Goal: Book appointment/travel/reservation

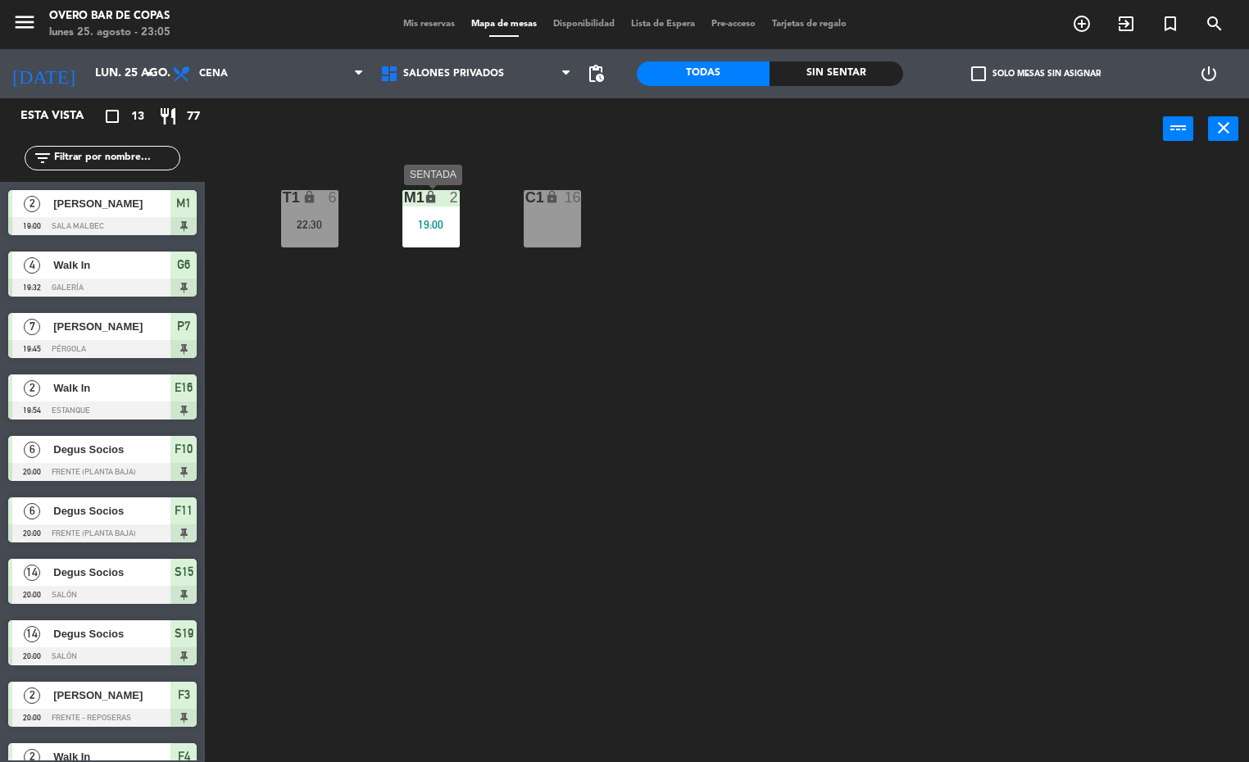
click at [421, 234] on div "M1 lock 2 19:00" at bounding box center [430, 218] width 57 height 57
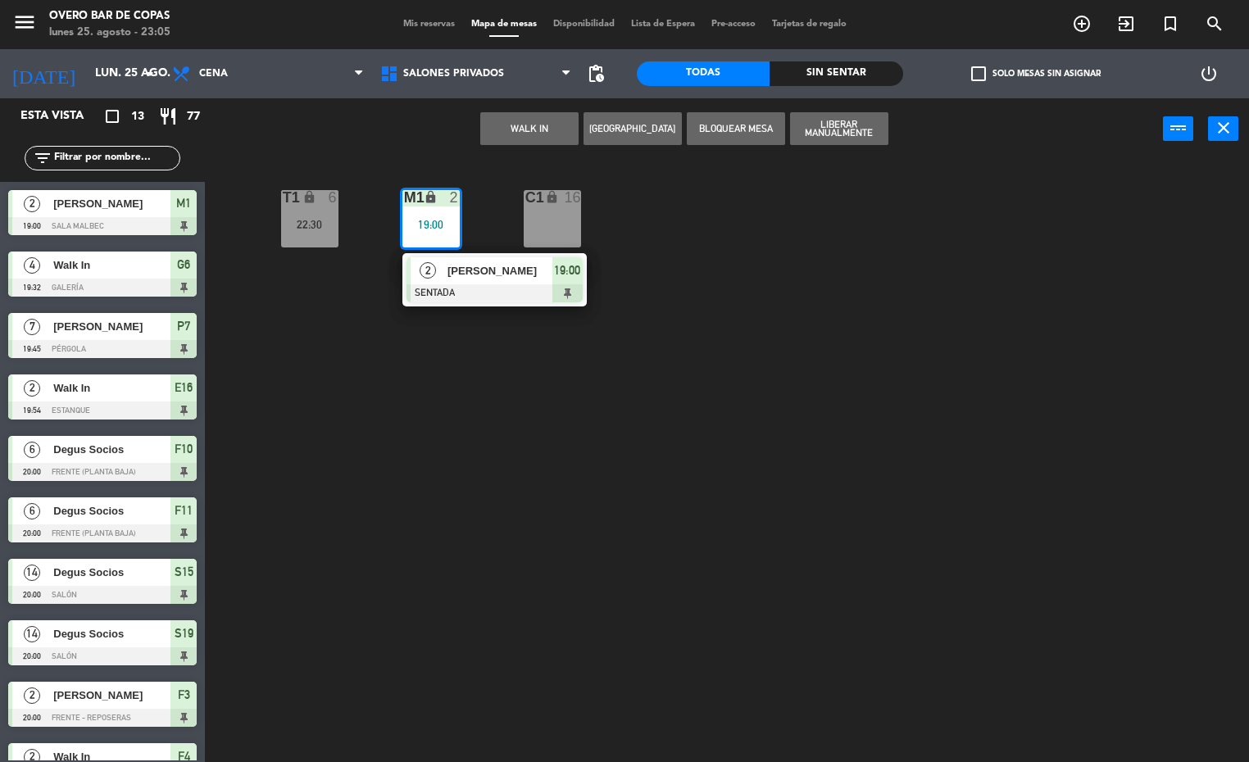
click at [472, 274] on span "[PERSON_NAME]" at bounding box center [499, 270] width 105 height 17
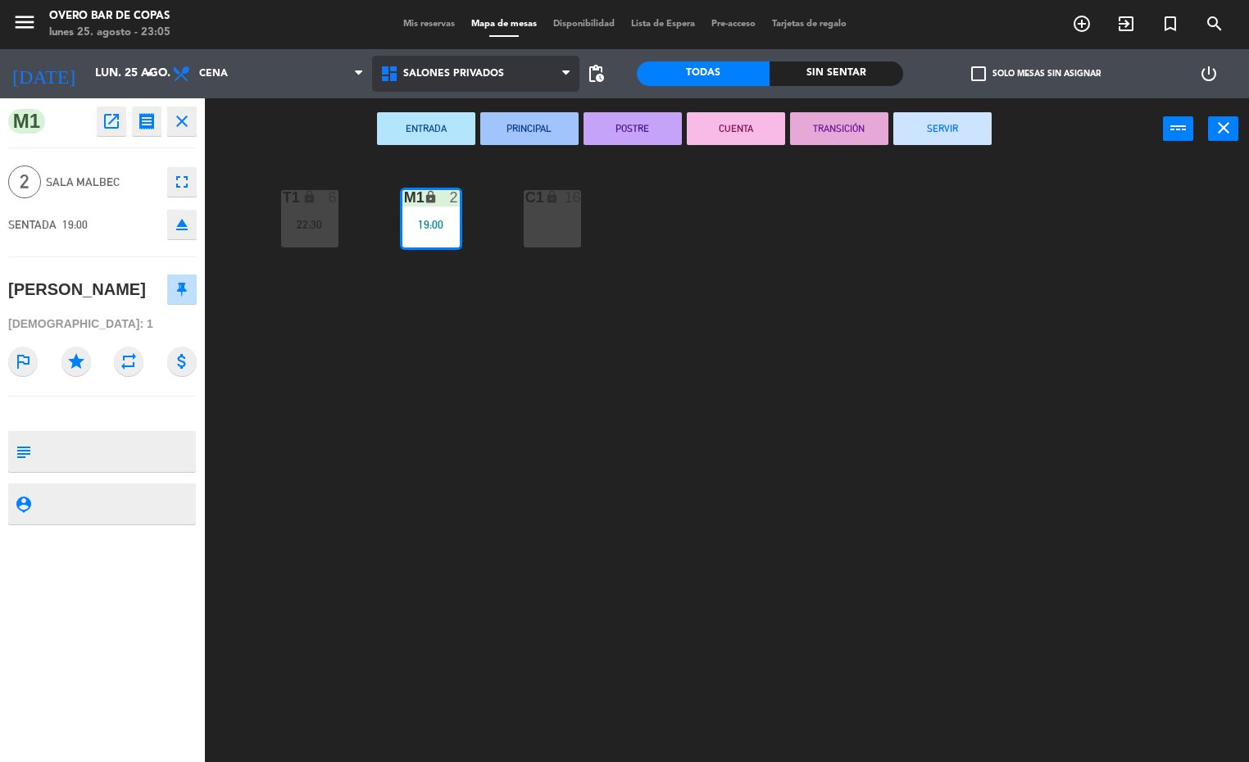
click at [436, 69] on span "Salones Privados" at bounding box center [453, 73] width 101 height 11
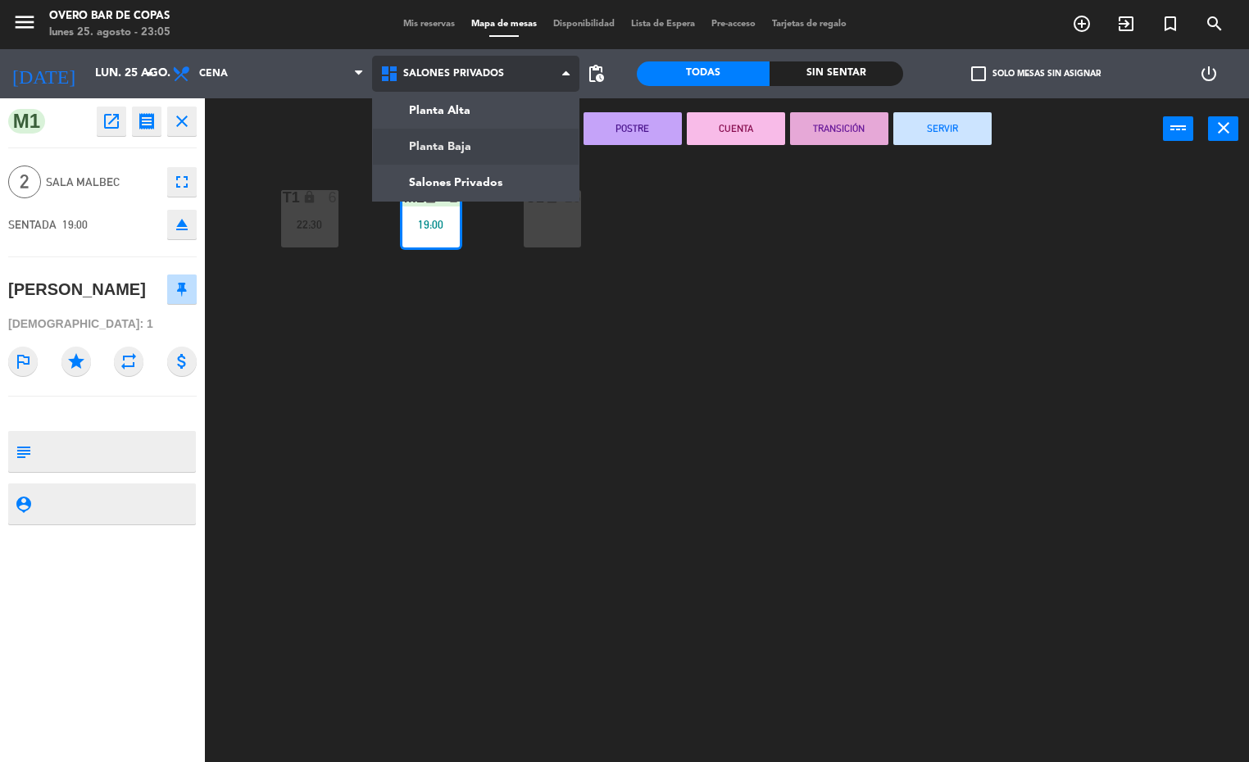
click at [452, 150] on ng-component "menu Overo Bar de Copas [DATE] 25. agosto - 23:05 Mis reservas Mapa de mesas Di…" at bounding box center [624, 381] width 1249 height 763
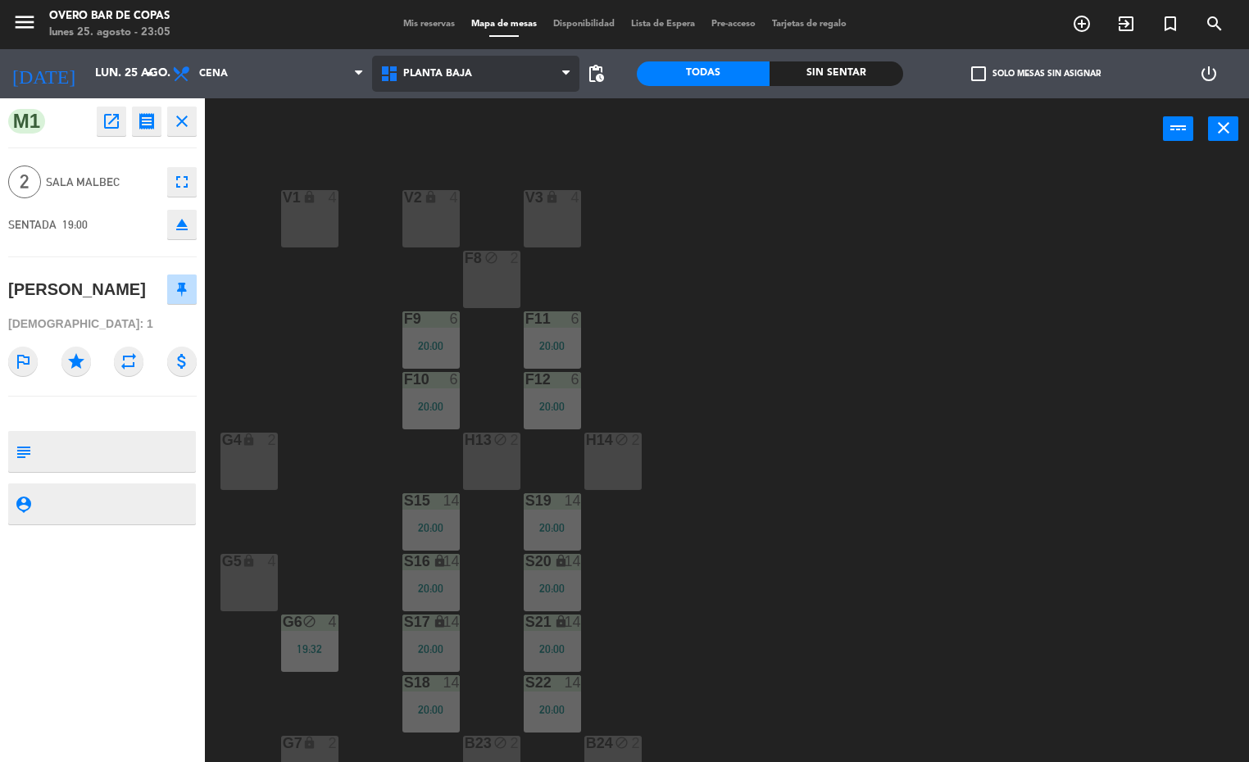
click at [490, 65] on span "Planta Baja" at bounding box center [476, 74] width 208 height 36
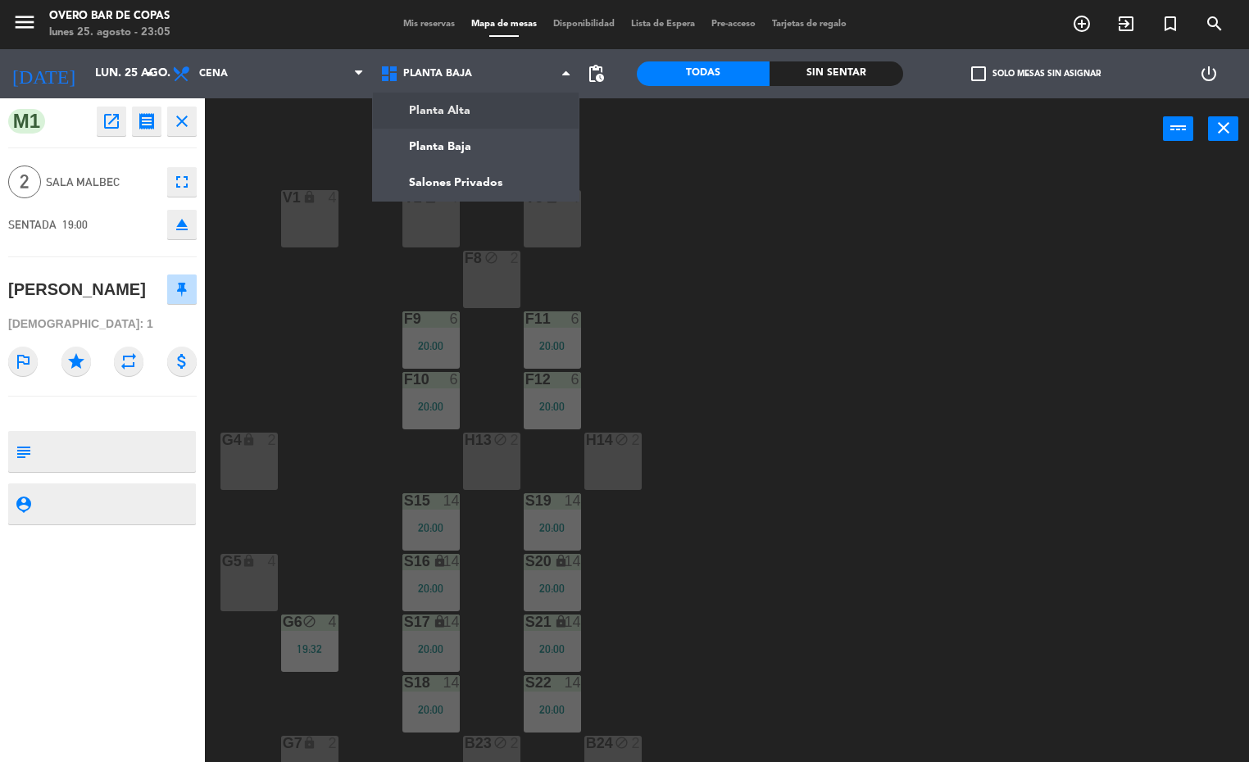
click at [917, 323] on div "V1 lock 4 V2 lock 4 V3 lock 4 F8 block 2 F9 6 20:00 F11 6 20:00 F10 6 20:00 F12…" at bounding box center [733, 462] width 1032 height 602
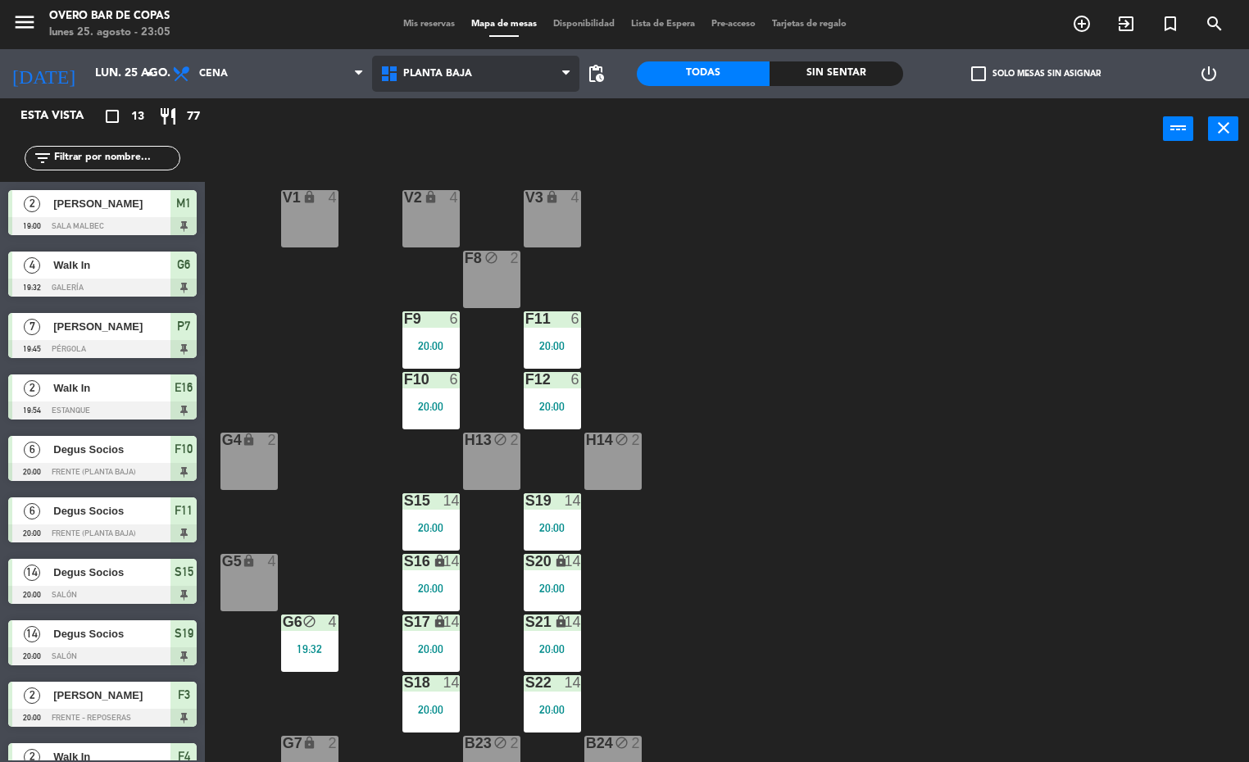
click at [497, 69] on span "Planta Baja" at bounding box center [476, 74] width 208 height 36
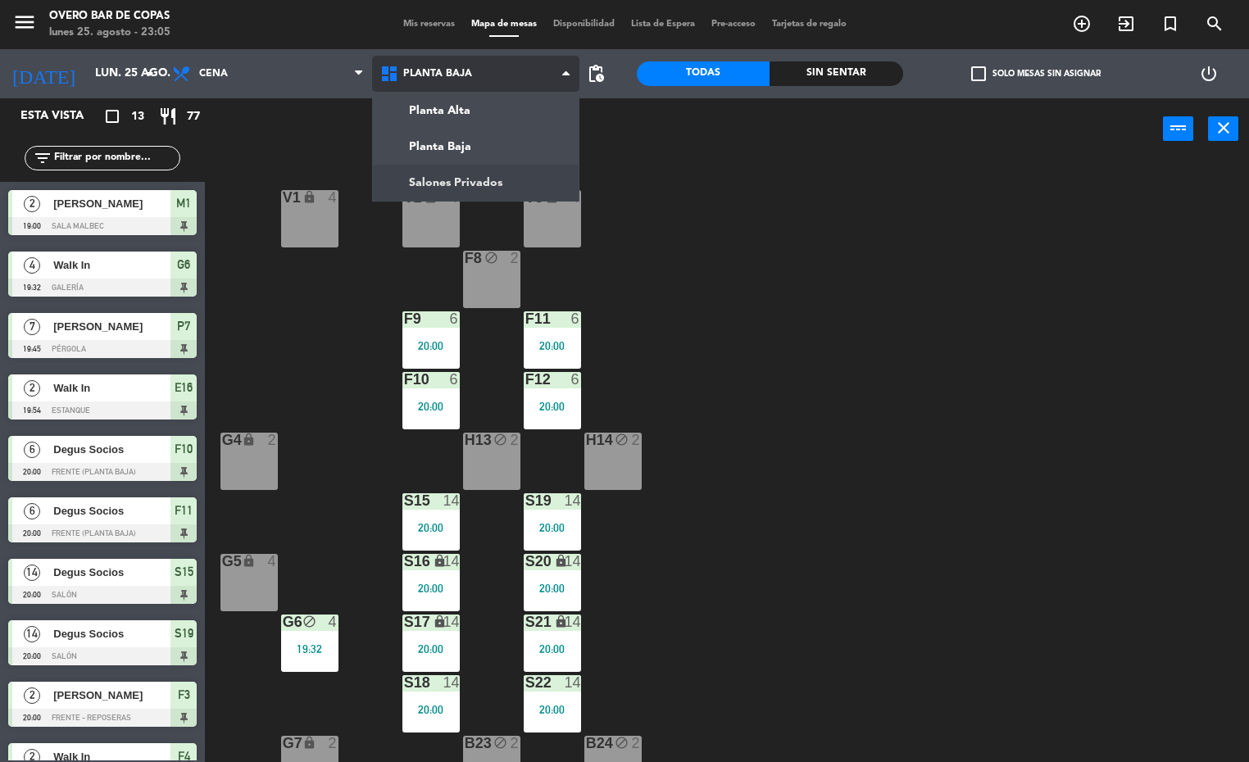
click at [495, 175] on ng-component "menu Overo Bar de Copas [DATE] 25. agosto - 23:05 Mis reservas Mapa de mesas Di…" at bounding box center [624, 381] width 1249 height 763
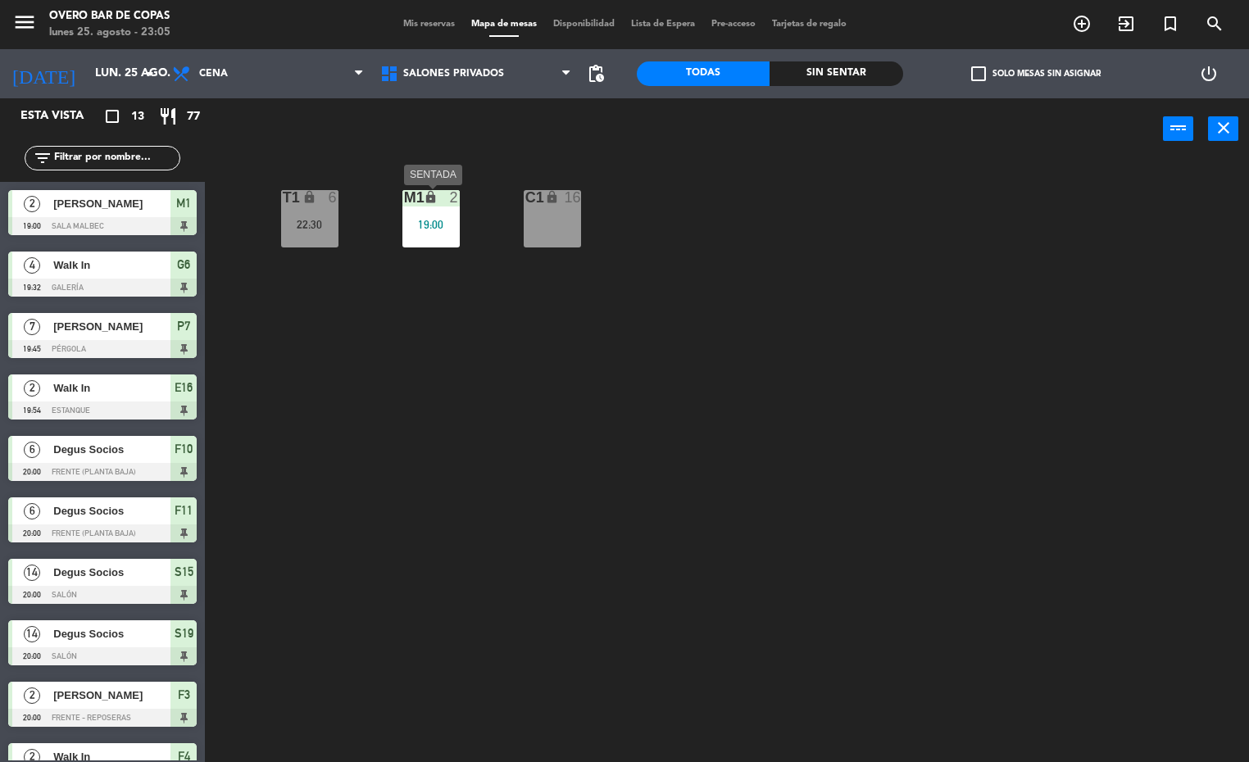
click at [411, 220] on div "19:00" at bounding box center [430, 224] width 57 height 11
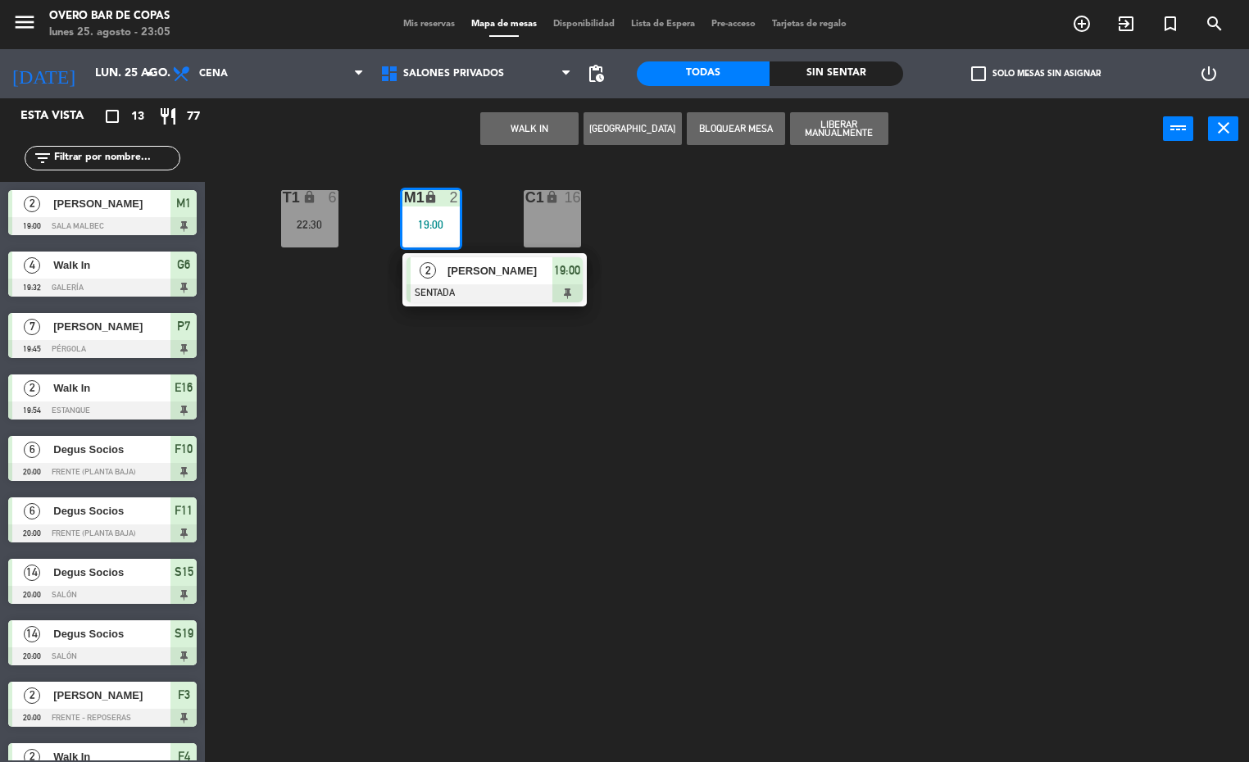
drag, startPoint x: 475, startPoint y: 275, endPoint x: 470, endPoint y: 261, distance: 15.3
click at [475, 275] on div "2 [PERSON_NAME] SENTADA 19:00" at bounding box center [494, 279] width 209 height 53
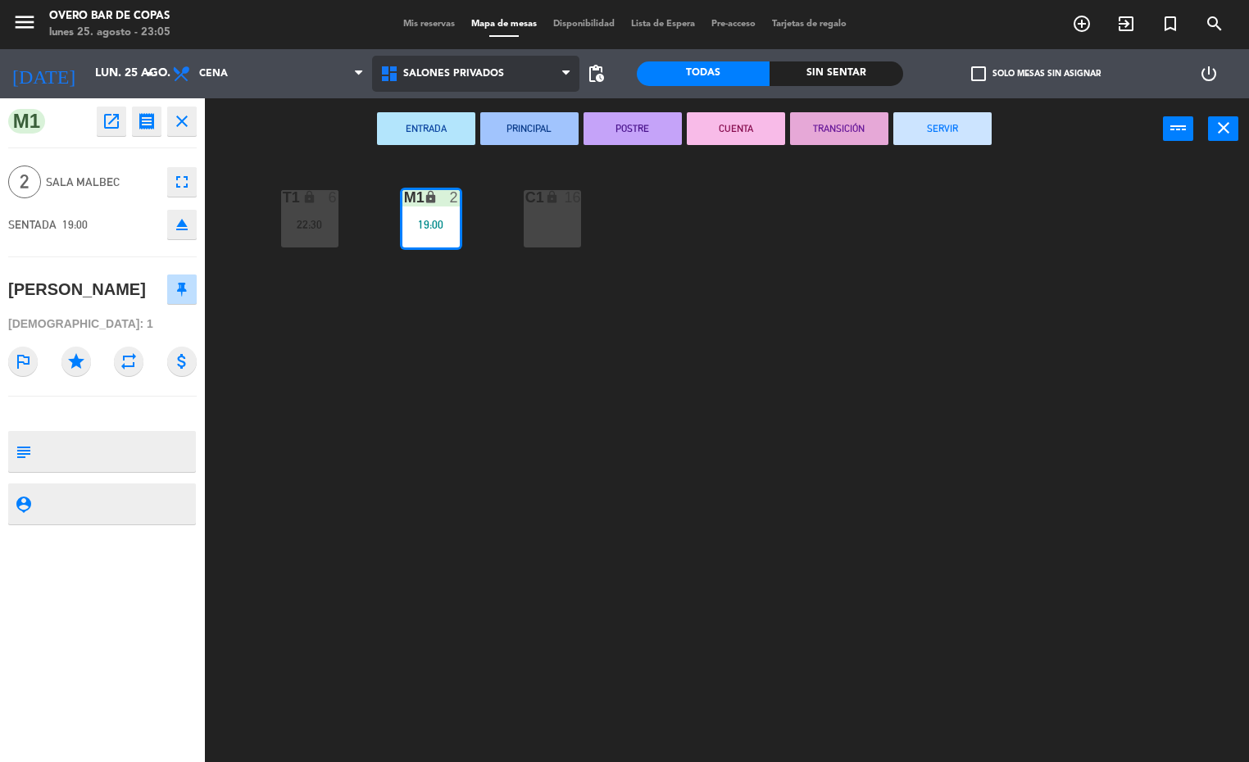
click at [461, 65] on span "Salones Privados" at bounding box center [476, 74] width 208 height 36
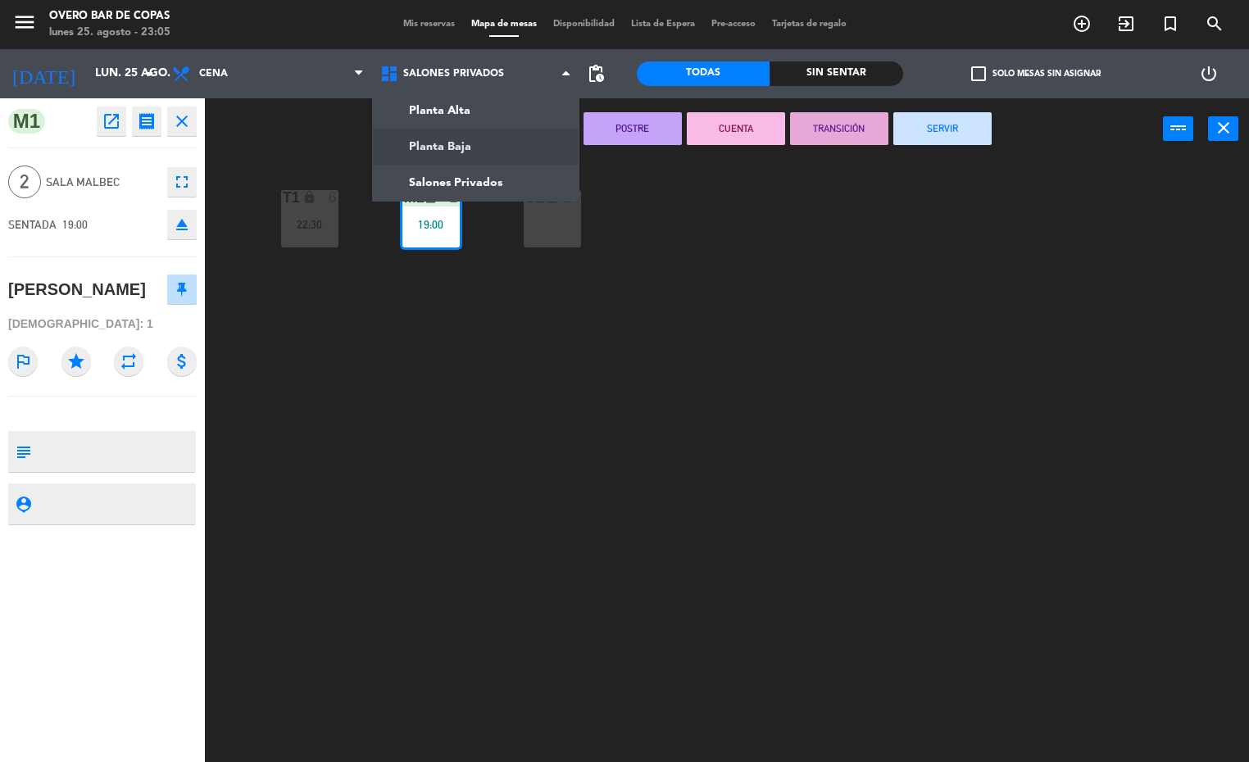
click at [484, 145] on ng-component "menu Overo Bar de Copas [DATE] 25. agosto - 23:05 Mis reservas Mapa de mesas Di…" at bounding box center [624, 381] width 1249 height 763
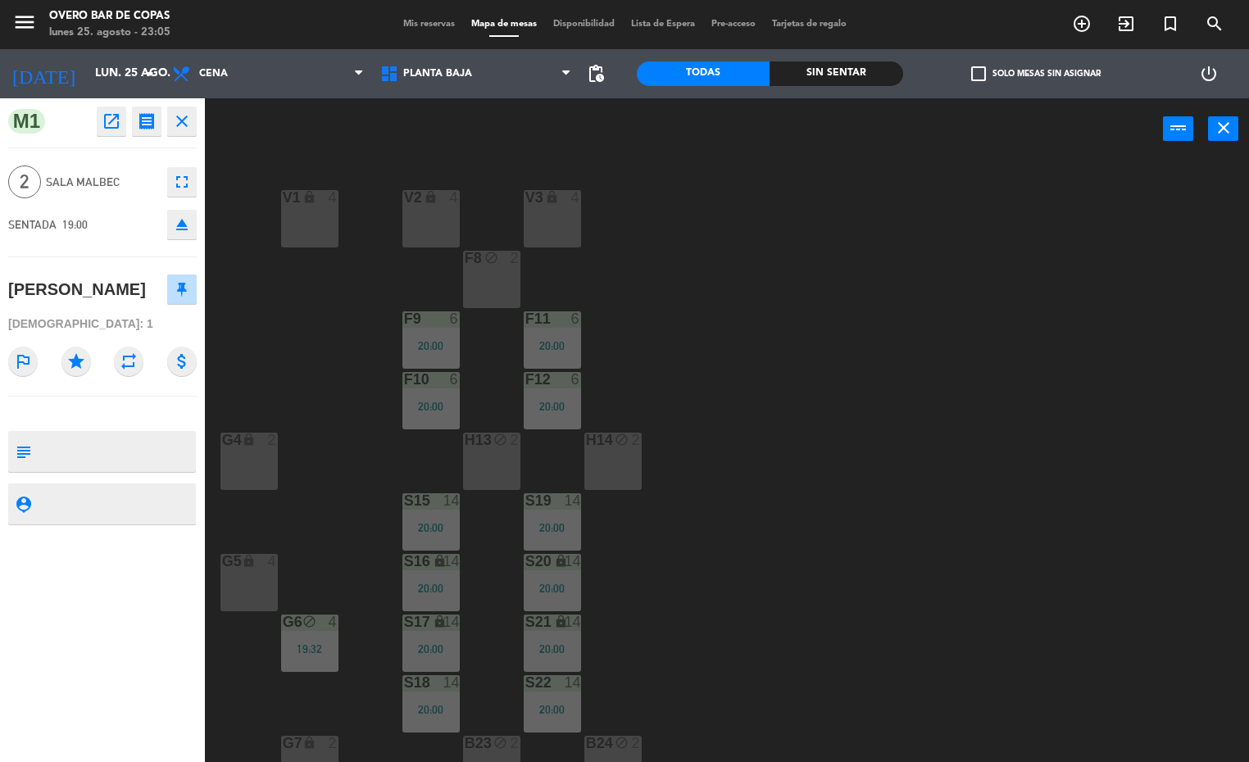
click at [613, 460] on div "H14 block 2" at bounding box center [612, 461] width 57 height 57
click at [662, 125] on button "Mover" at bounding box center [684, 128] width 98 height 33
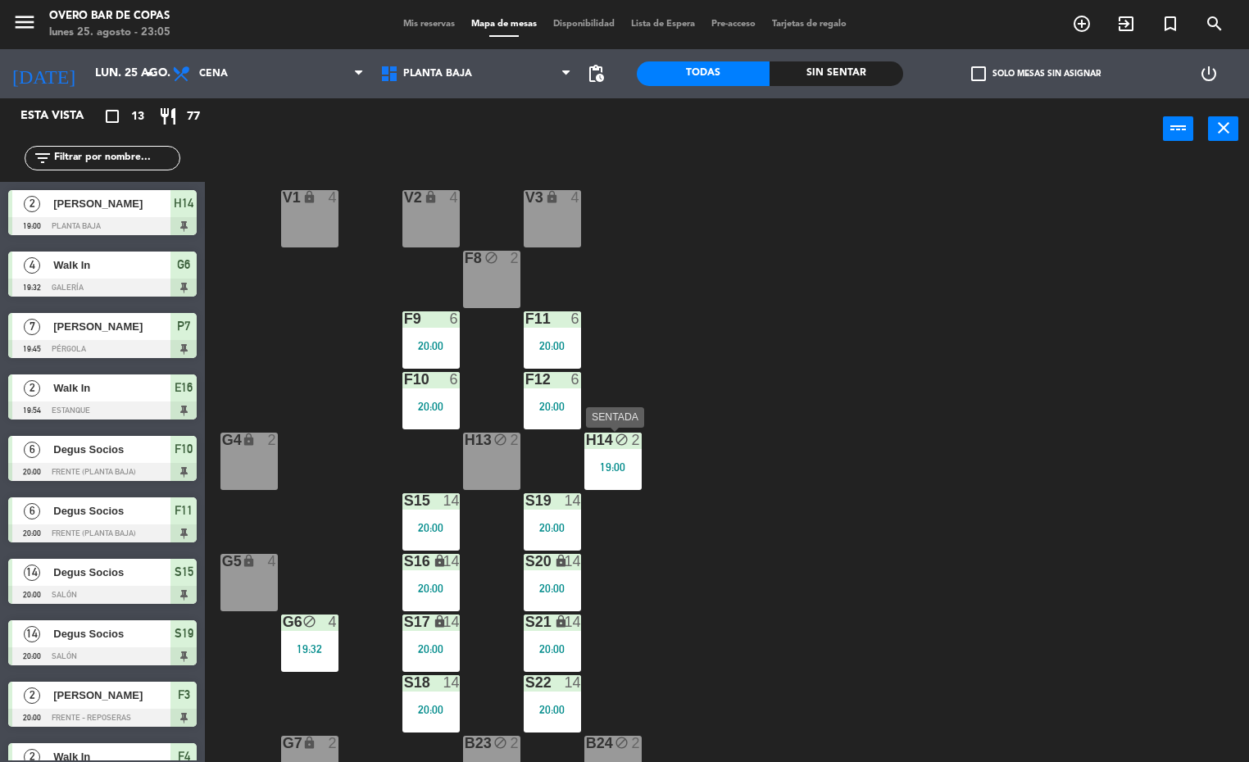
click at [608, 470] on div "19:00" at bounding box center [612, 466] width 57 height 11
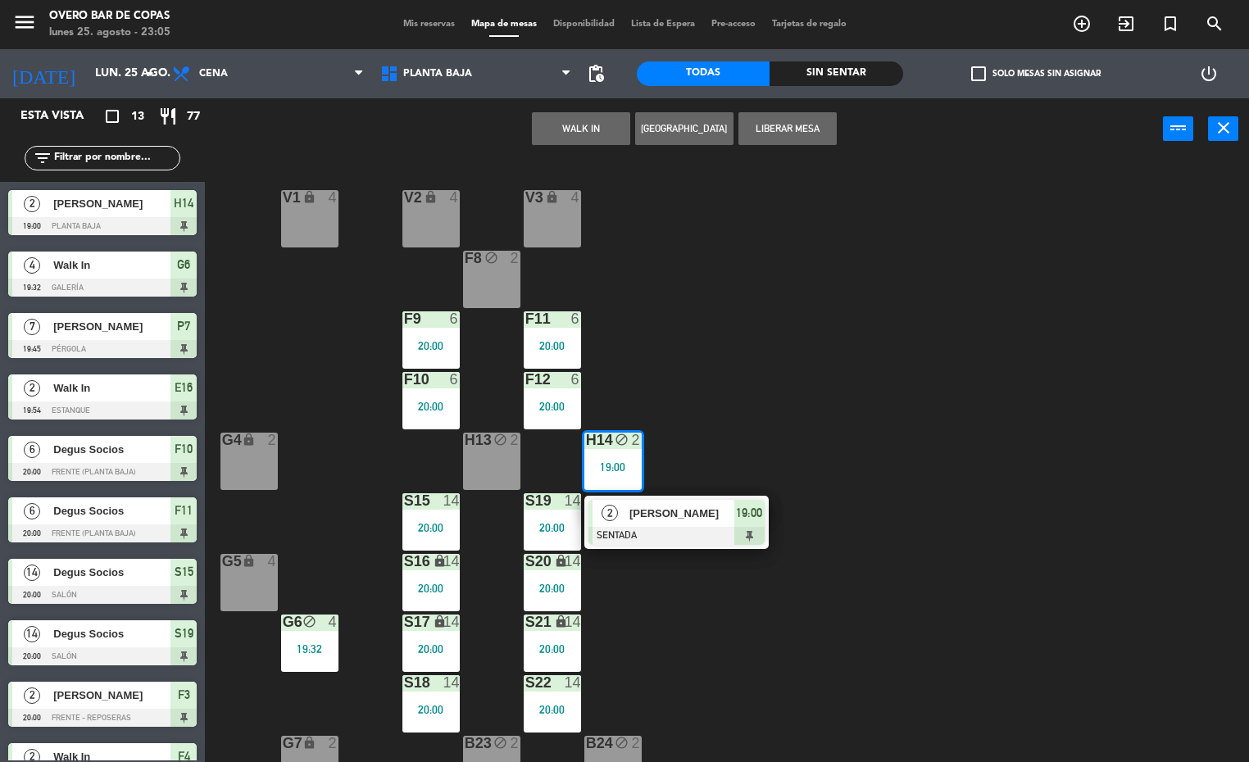
click at [647, 520] on span "[PERSON_NAME]" at bounding box center [681, 513] width 105 height 17
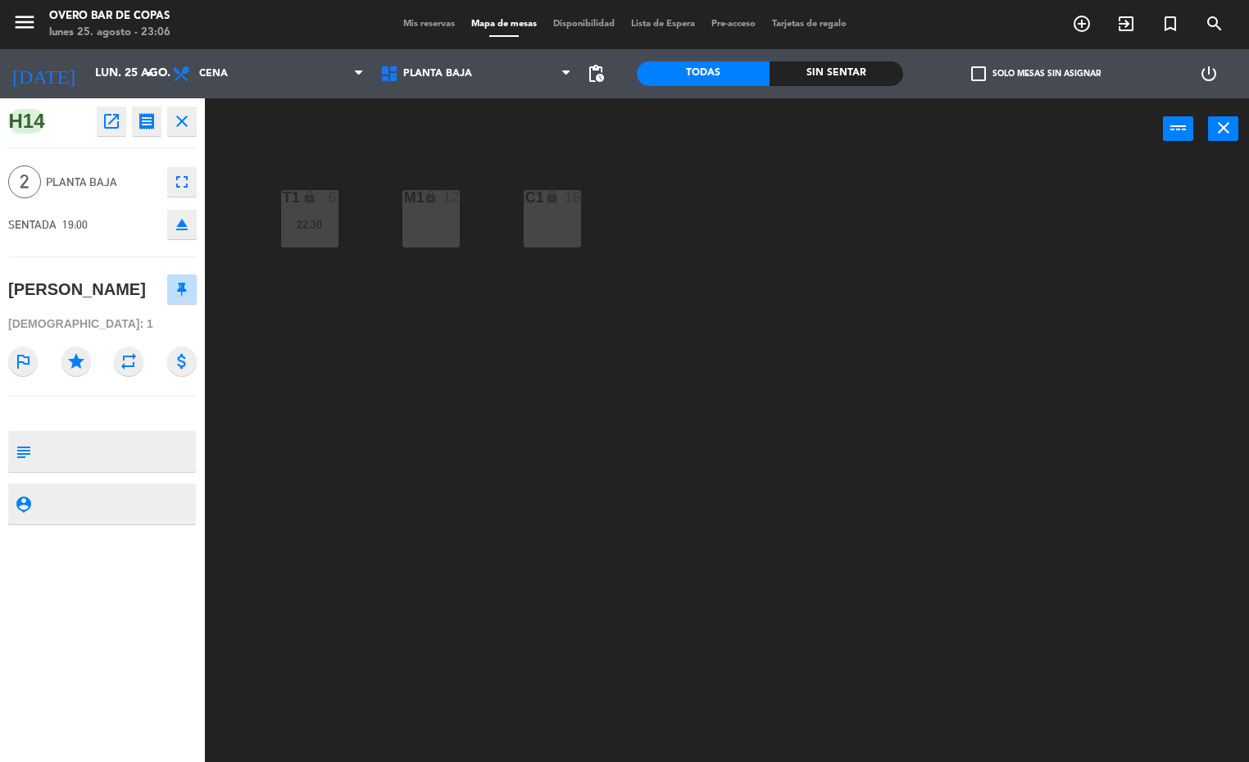
click at [774, 340] on div "T1 lock 6 22:30 M1 lock 12 C1 lock 16" at bounding box center [733, 462] width 1032 height 602
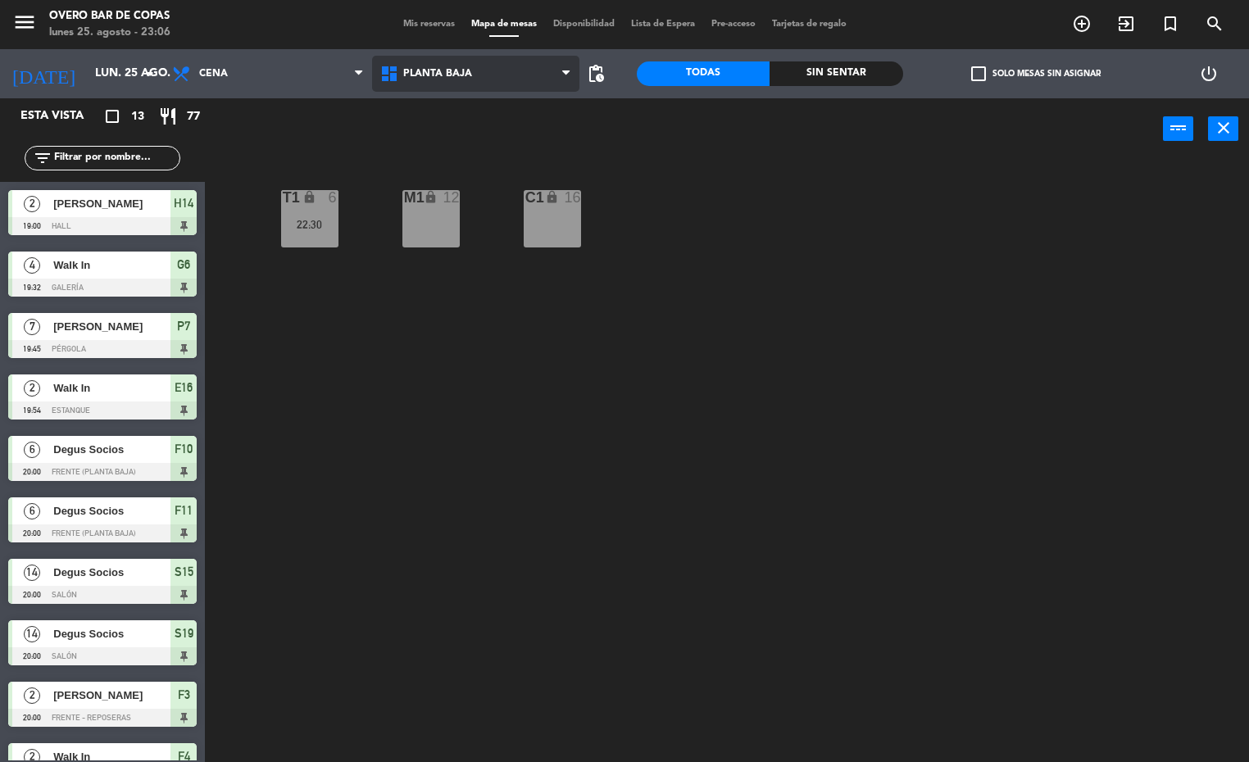
click at [453, 57] on span "Planta Baja" at bounding box center [476, 74] width 208 height 36
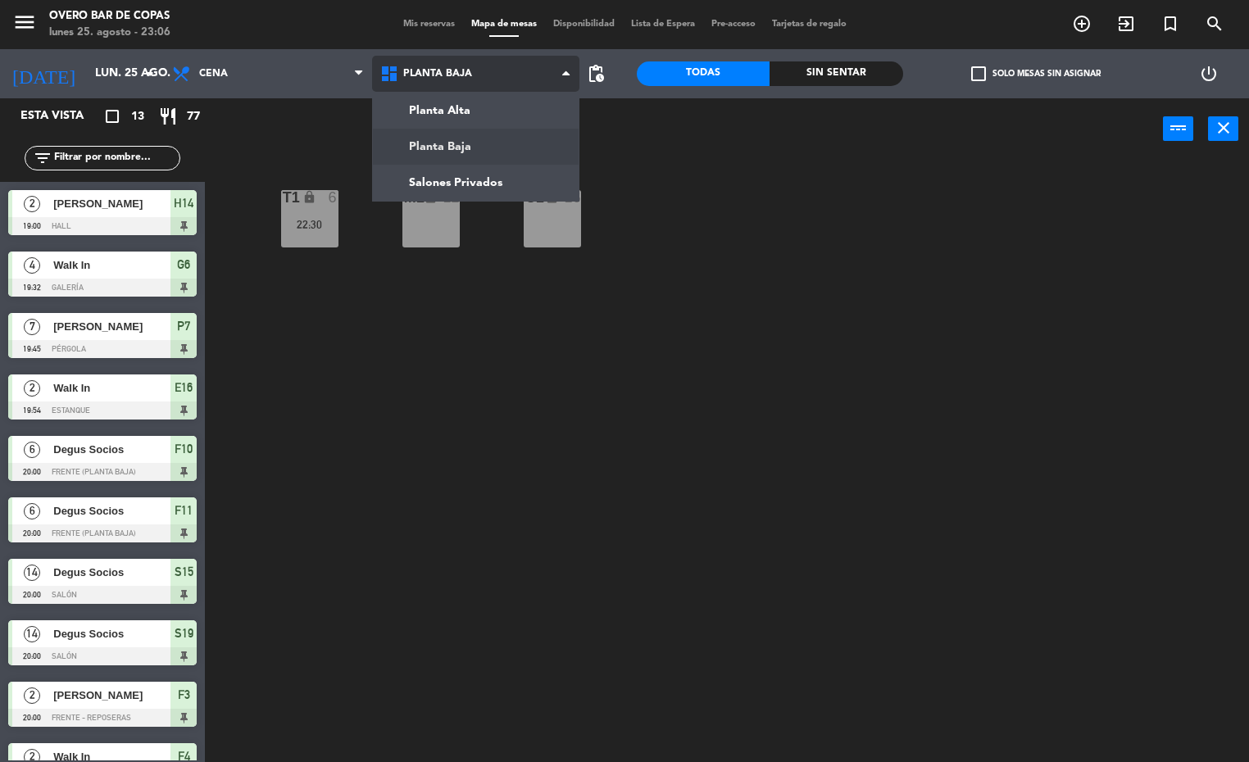
click at [456, 138] on ng-component "menu Overo Bar de Copas [DATE] 25. agosto - 23:06 Mis reservas Mapa de mesas Di…" at bounding box center [624, 381] width 1249 height 763
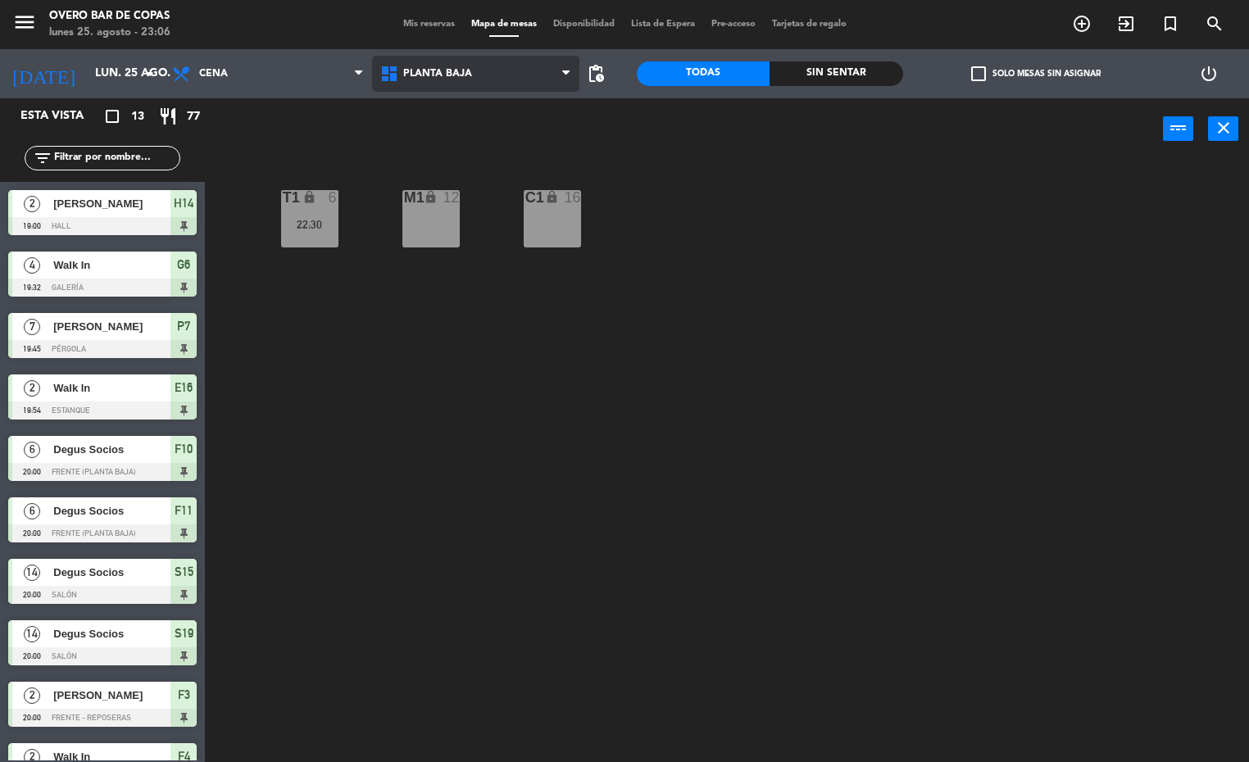
drag, startPoint x: 484, startPoint y: 65, endPoint x: 487, endPoint y: 139, distance: 73.8
click at [485, 65] on span "Planta Baja" at bounding box center [476, 74] width 208 height 36
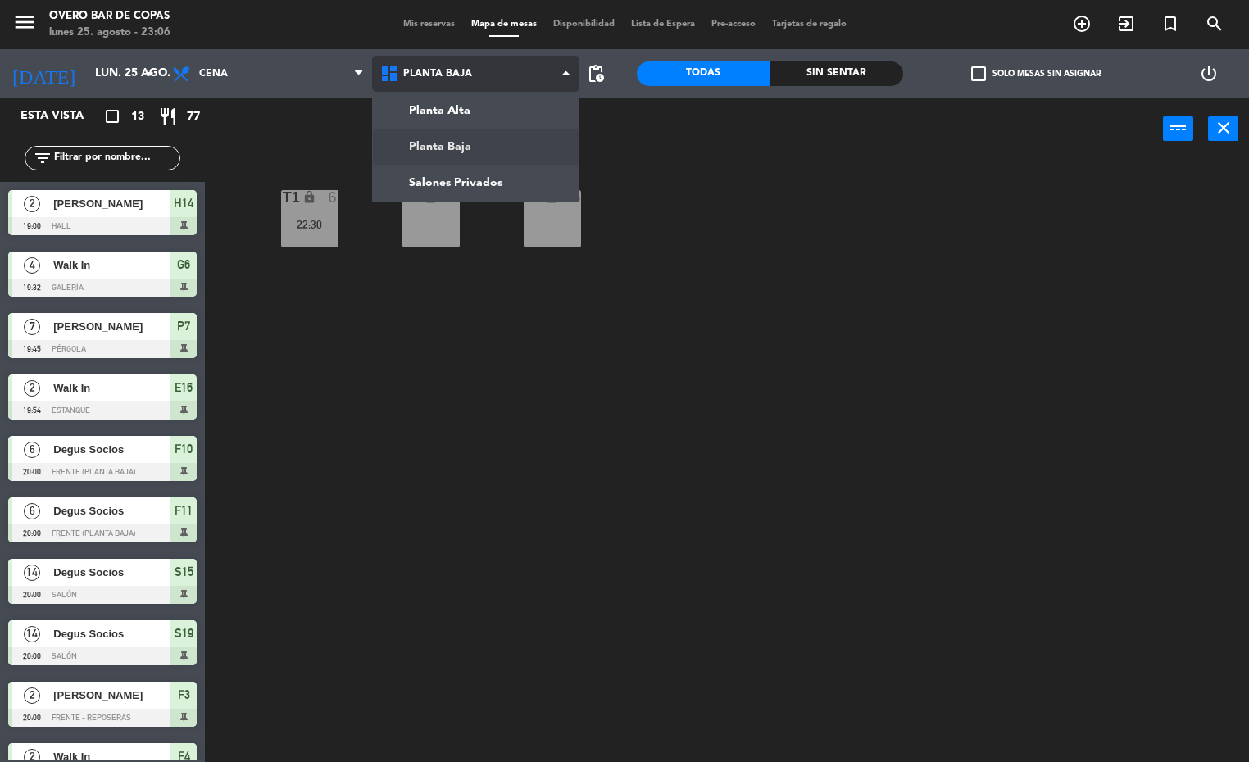
click at [497, 120] on ng-component "menu Overo Bar de Copas [DATE] 25. agosto - 23:06 Mis reservas Mapa de mesas Di…" at bounding box center [624, 381] width 1249 height 763
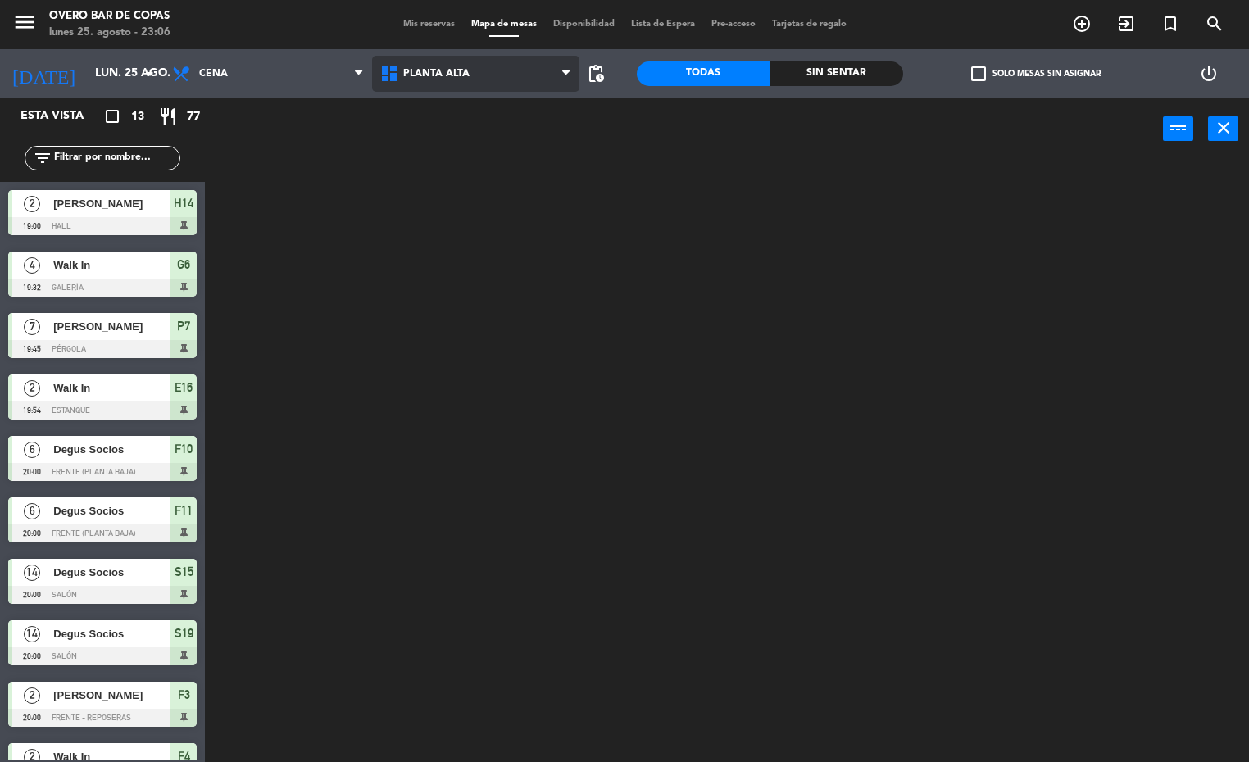
click at [505, 75] on span "Planta Alta" at bounding box center [476, 74] width 208 height 36
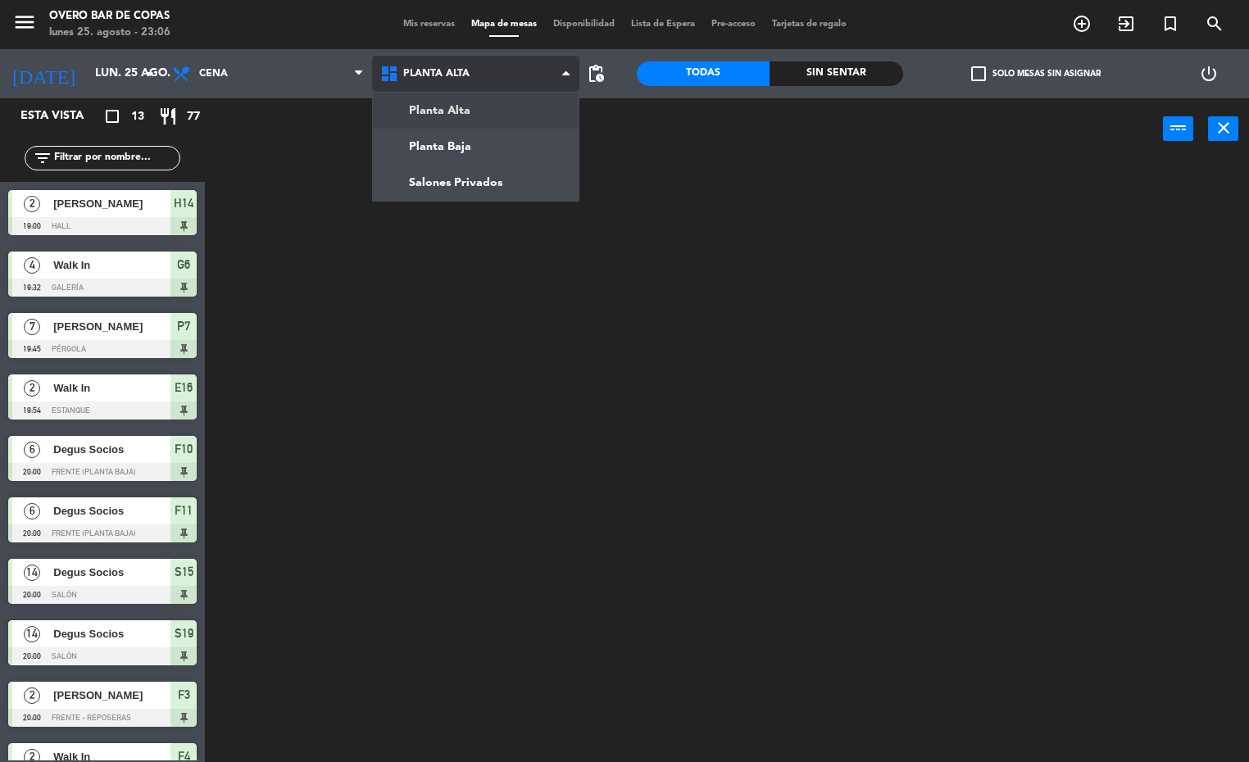
click at [494, 114] on ng-component "menu Overo Bar de Copas [DATE] 25. agosto - 23:06 Mis reservas Mapa de mesas Di…" at bounding box center [624, 381] width 1249 height 763
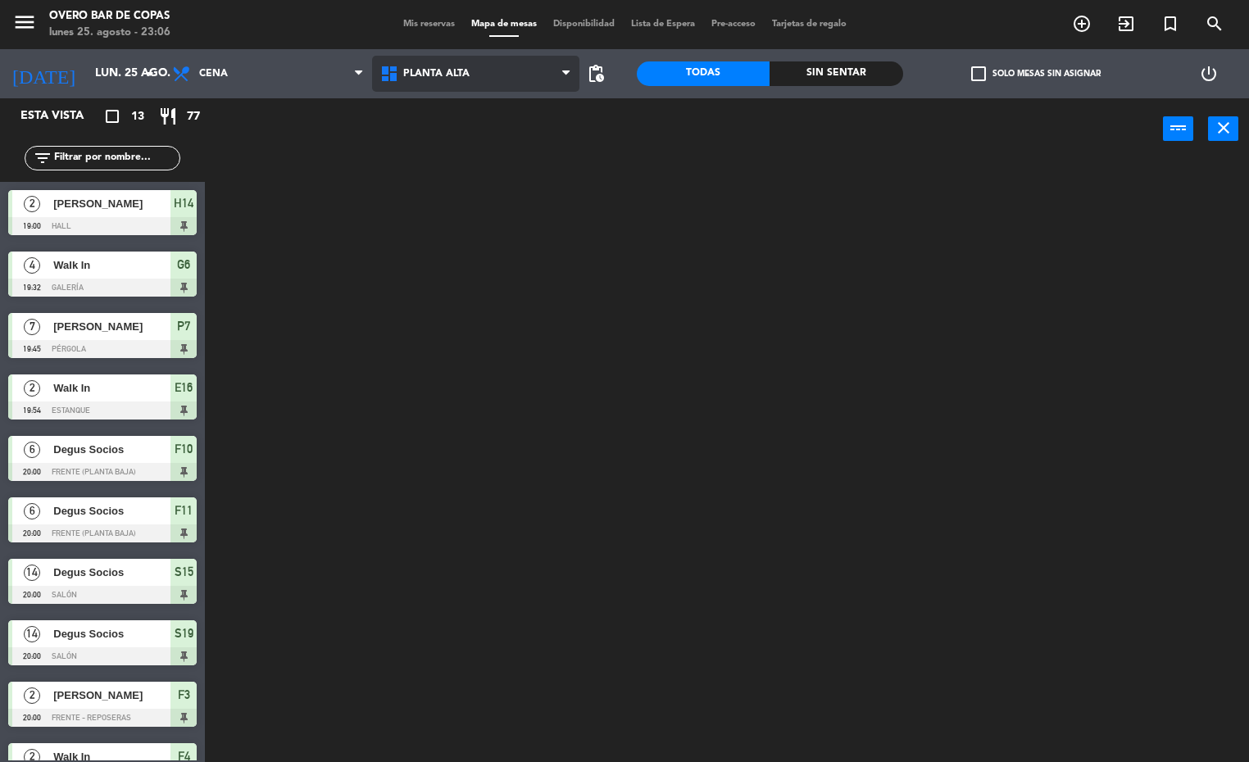
click at [497, 91] on span "Planta Alta" at bounding box center [476, 74] width 208 height 36
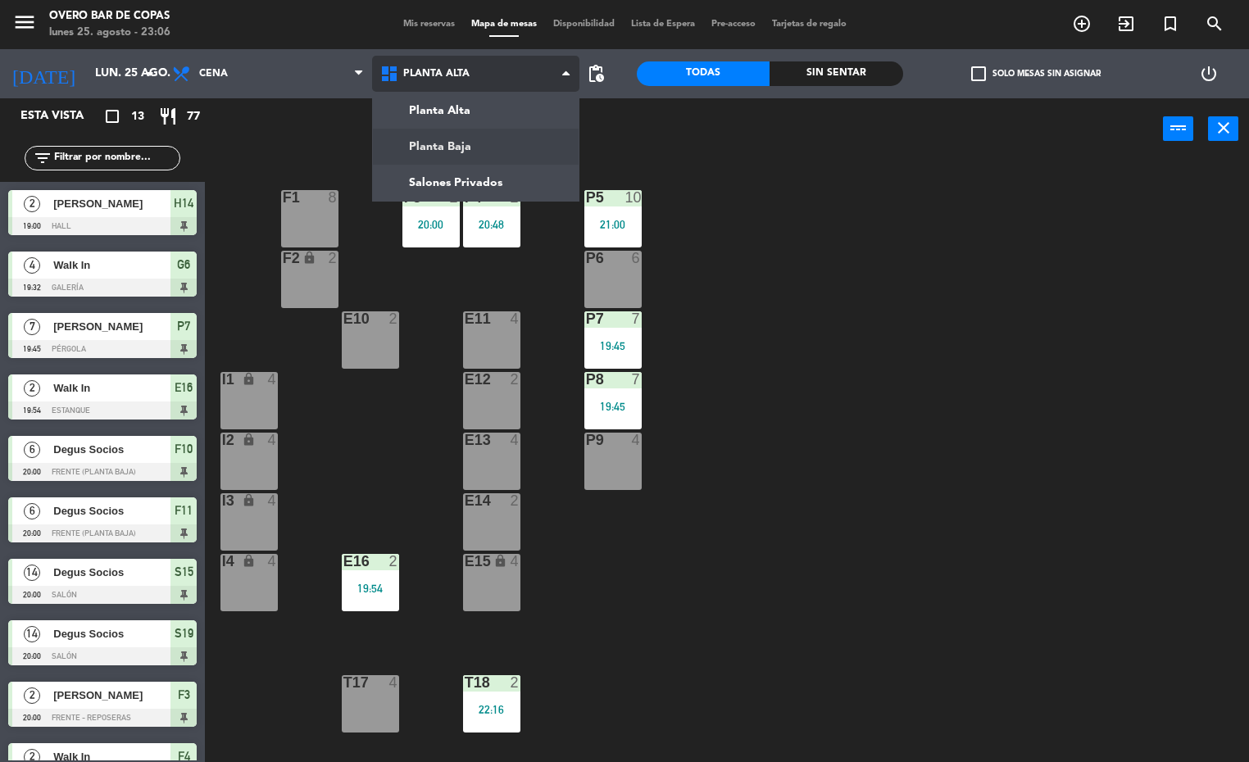
click at [497, 151] on ng-component "menu Overo Bar de Copas [DATE] 25. agosto - 23:06 Mis reservas Mapa de mesas Di…" at bounding box center [624, 381] width 1249 height 763
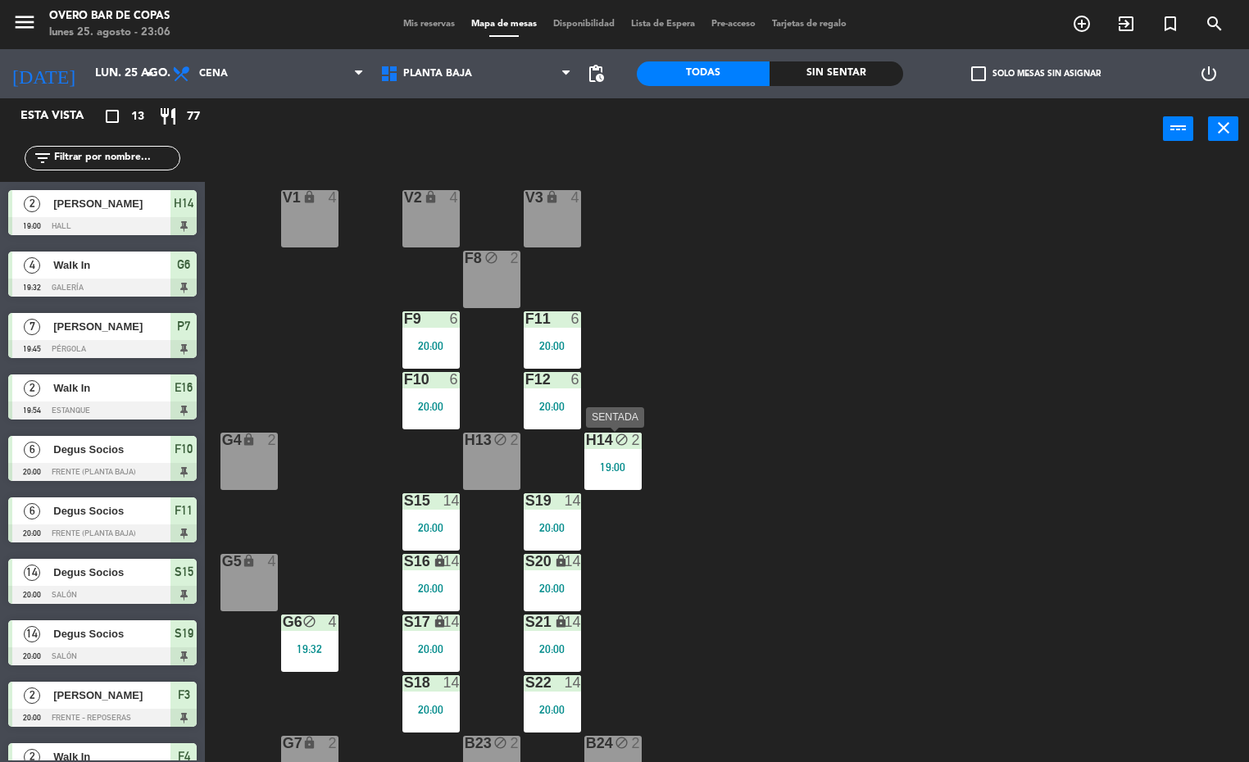
click at [630, 453] on div "H14 block 2 19:00" at bounding box center [612, 461] width 57 height 57
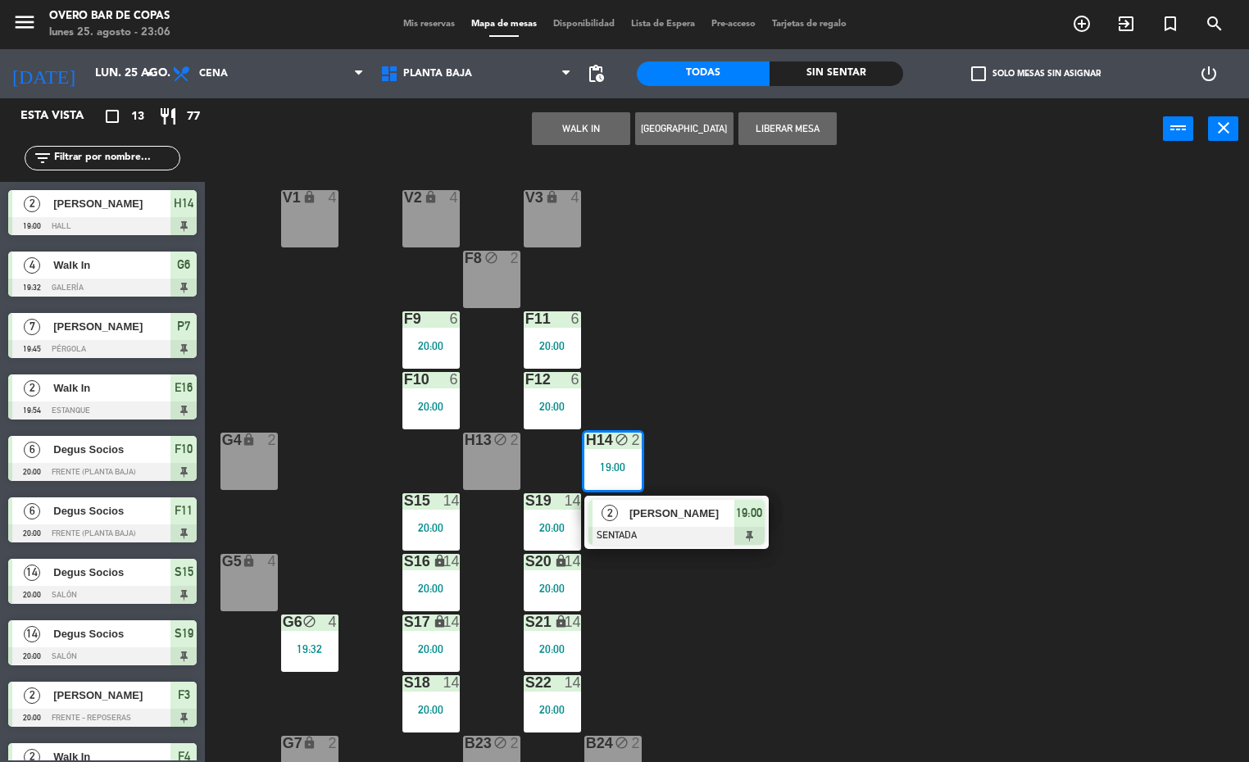
click at [665, 505] on span "[PERSON_NAME]" at bounding box center [681, 513] width 105 height 17
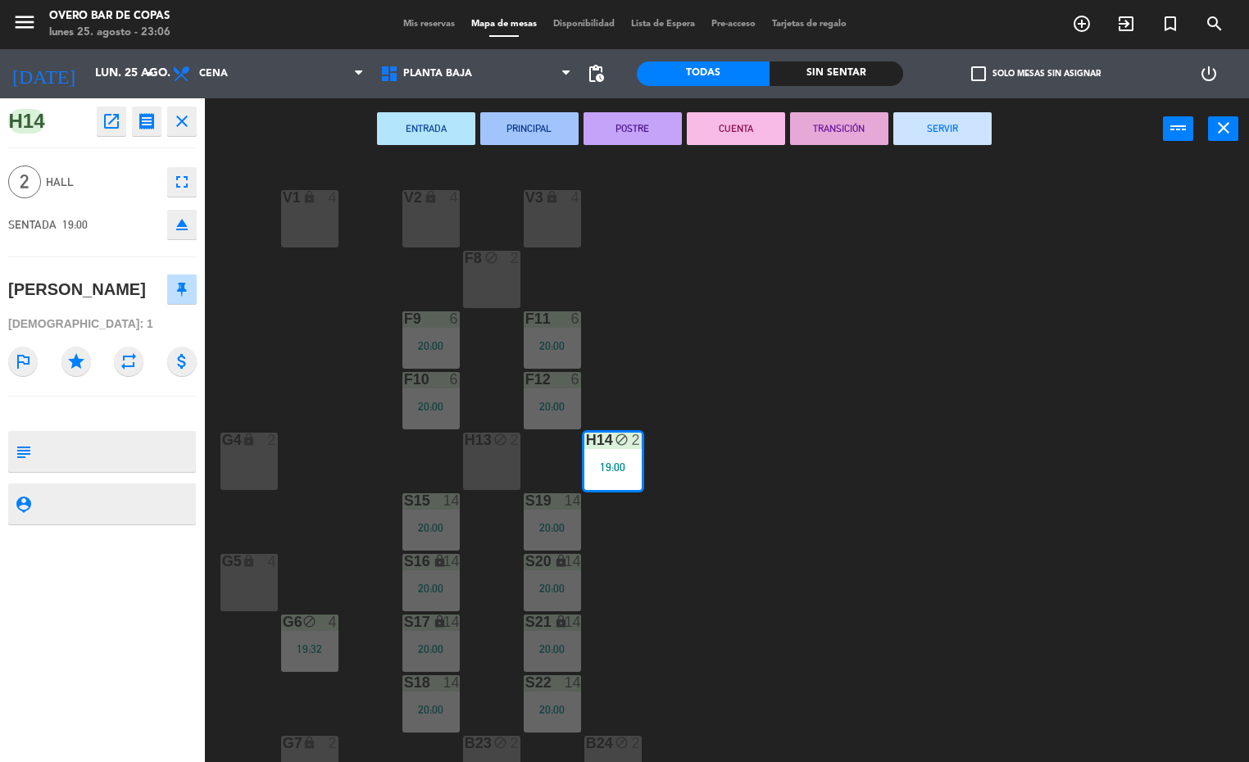
click at [924, 140] on button "SERVIR" at bounding box center [942, 128] width 98 height 33
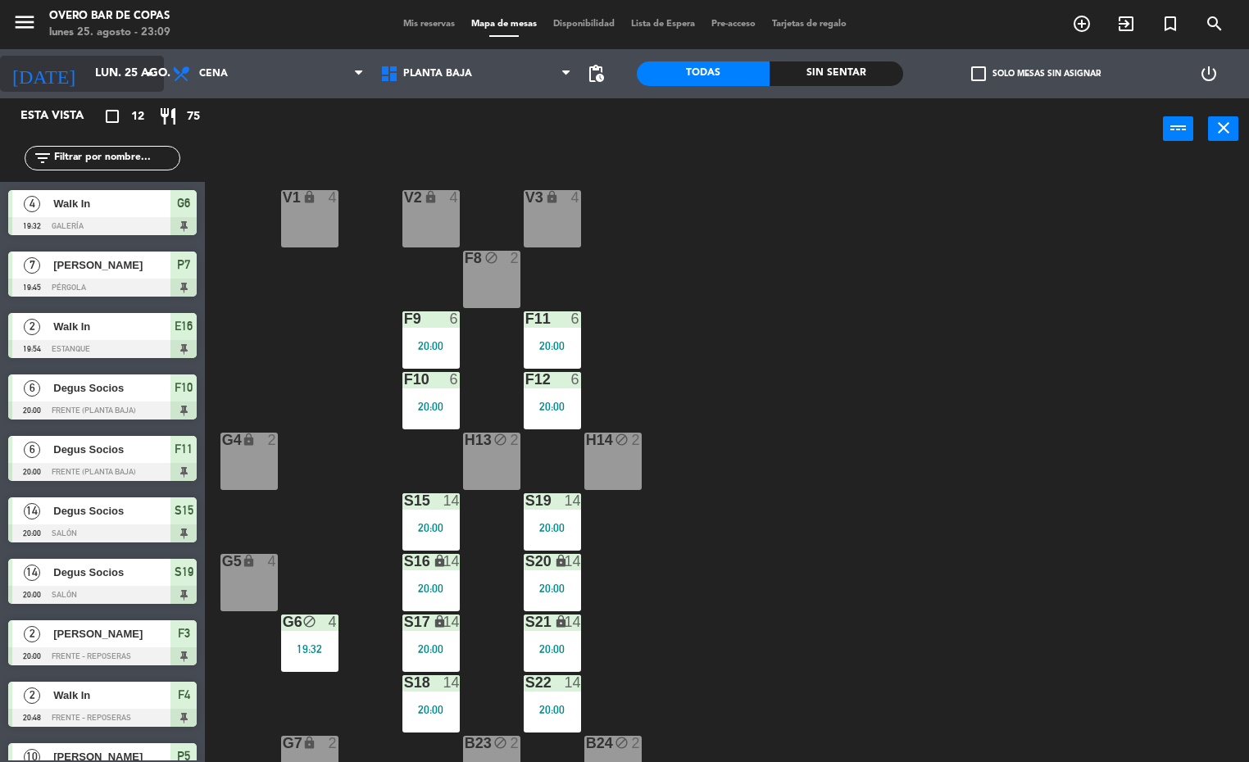
click at [130, 74] on input "lun. 25 ago." at bounding box center [165, 74] width 156 height 30
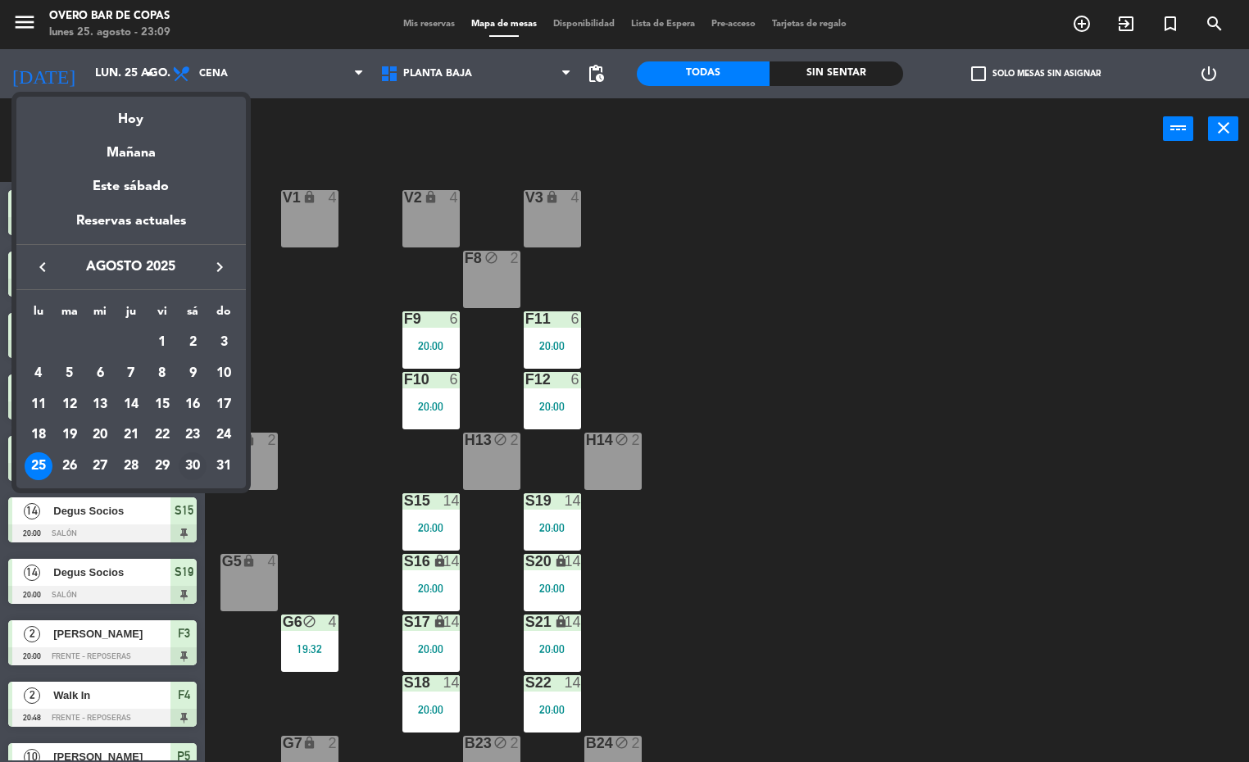
click at [192, 466] on div "30" at bounding box center [193, 466] width 28 height 28
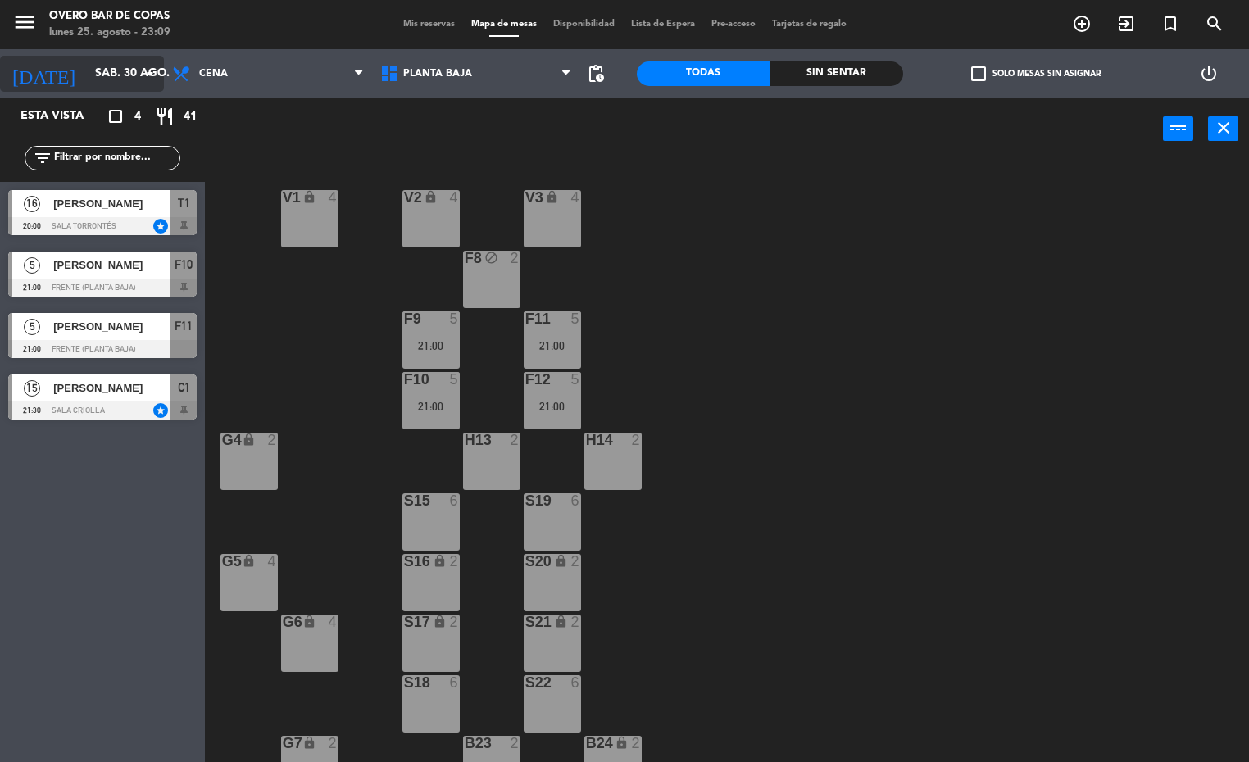
click at [111, 81] on input "sáb. 30 ago." at bounding box center [165, 74] width 156 height 30
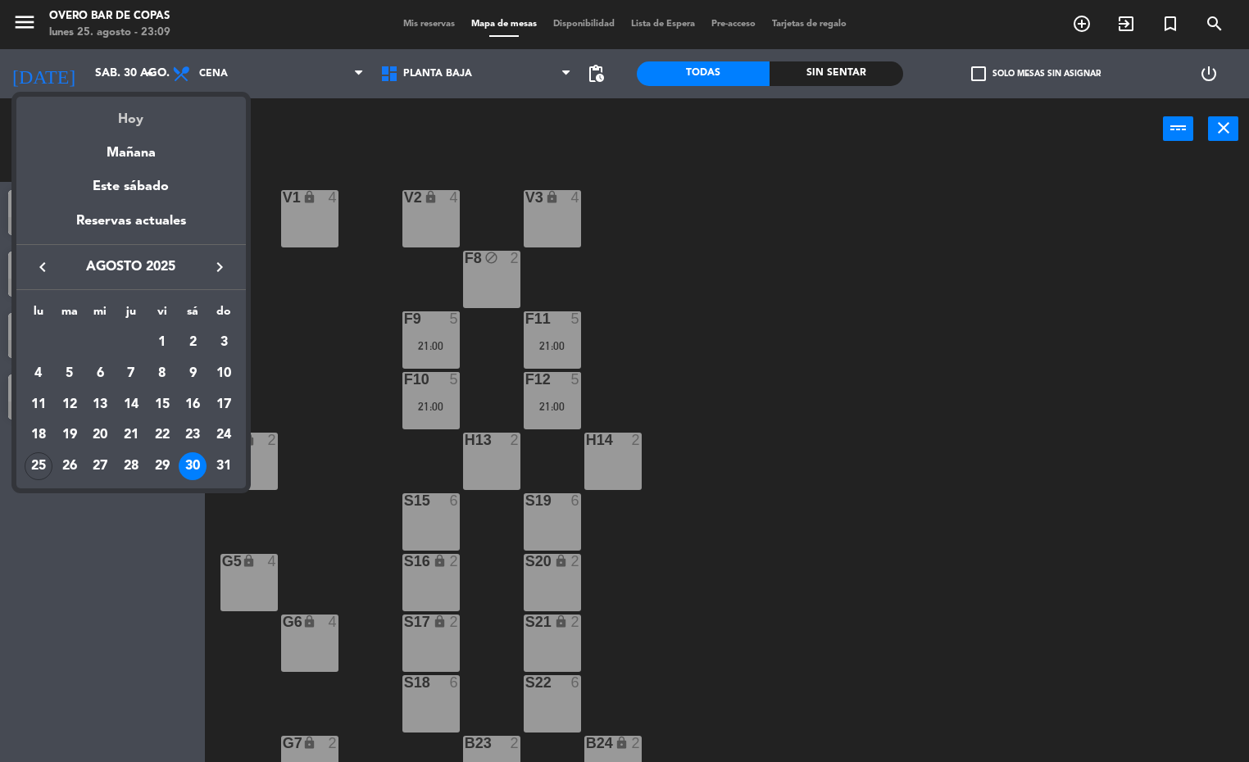
click at [130, 123] on div "Hoy" at bounding box center [130, 114] width 229 height 34
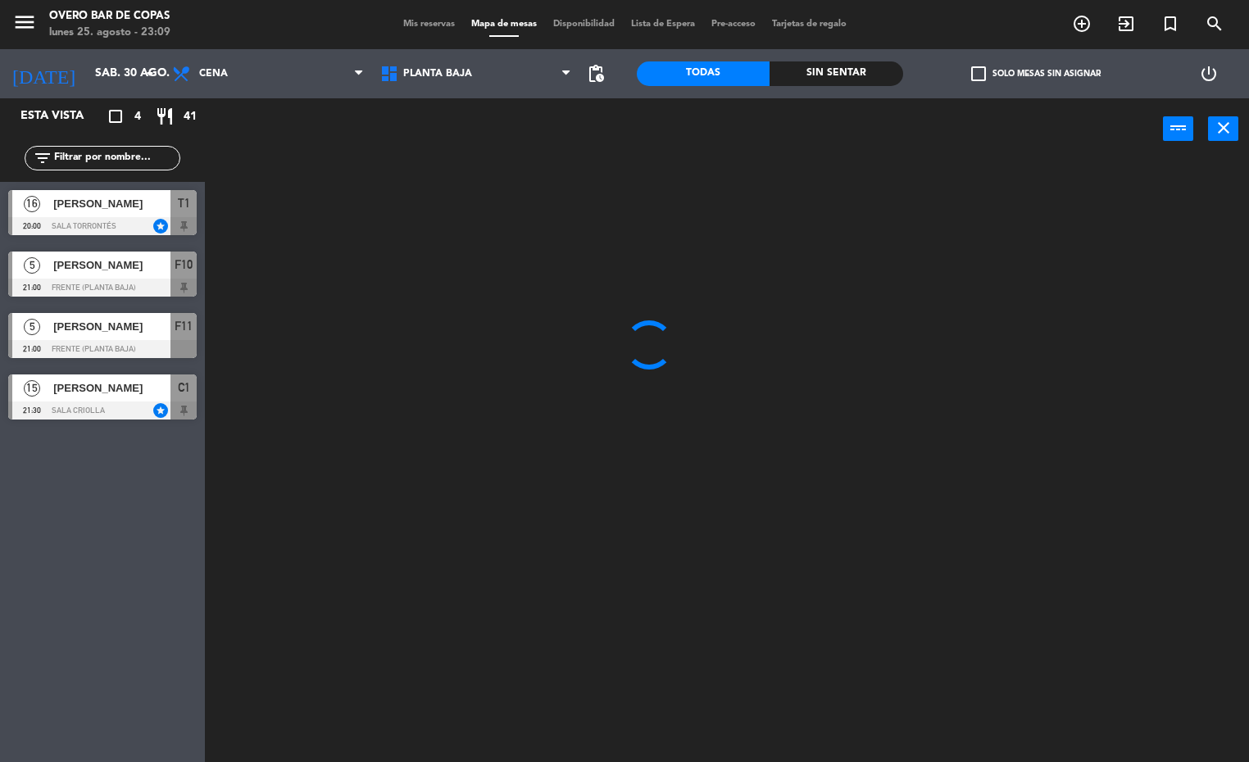
type input "lun. 25 ago."
